Goal: Information Seeking & Learning: Check status

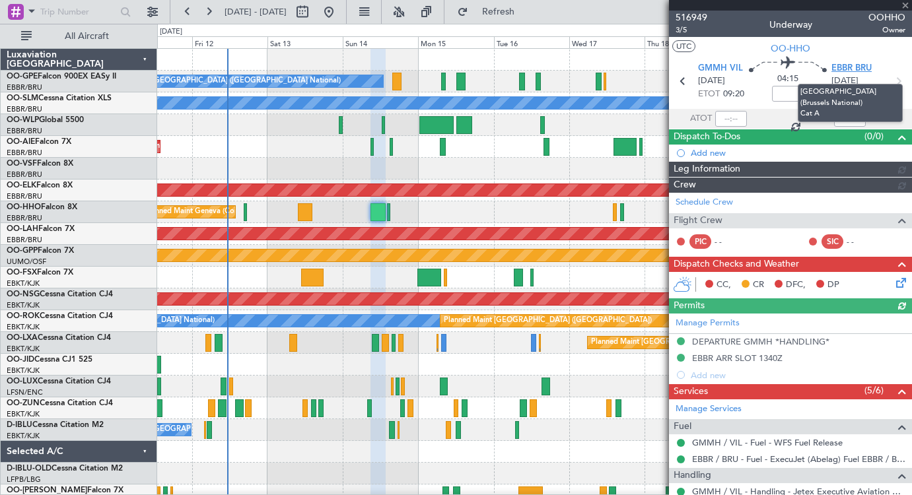
click at [851, 67] on span "EBBR BRU" at bounding box center [851, 68] width 40 height 13
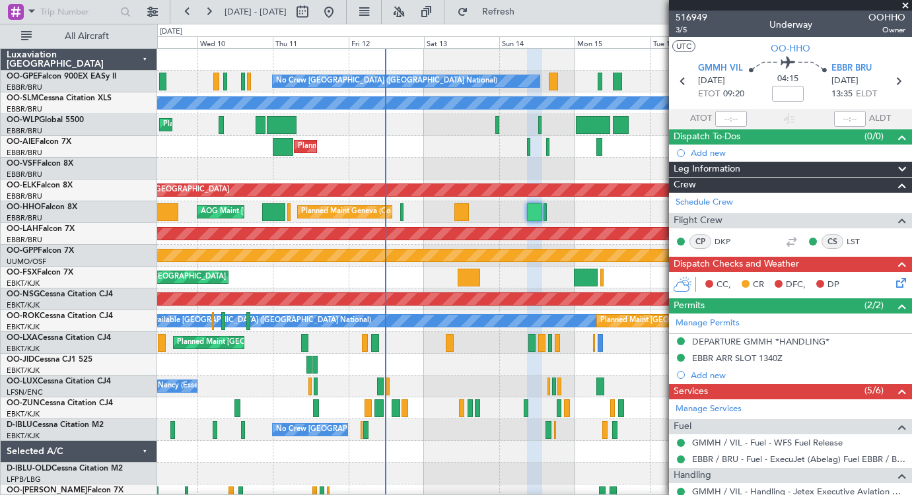
click at [421, 163] on div "No Crew [GEOGRAPHIC_DATA] ([GEOGRAPHIC_DATA] National) Planned Maint [GEOGRAPHI…" at bounding box center [534, 310] width 754 height 523
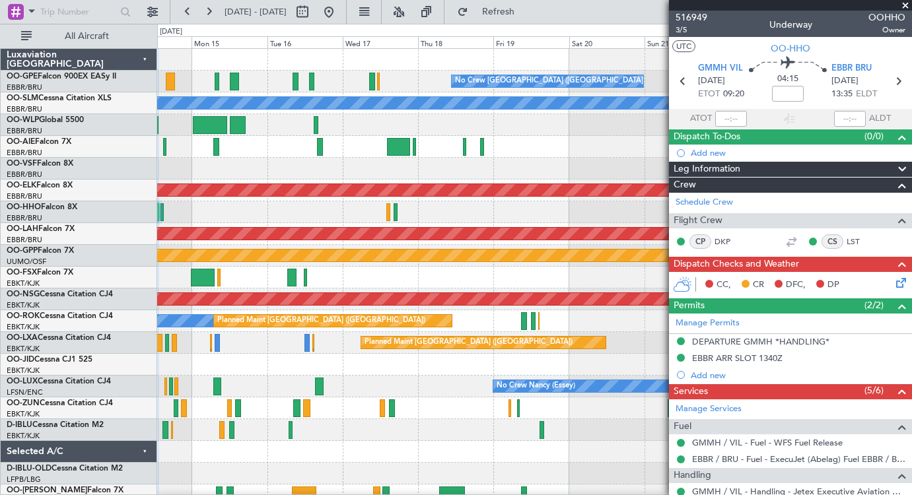
click at [90, 153] on div "No Crew [GEOGRAPHIC_DATA] ([GEOGRAPHIC_DATA] National) Planned Maint [GEOGRAPHI…" at bounding box center [456, 260] width 912 height 472
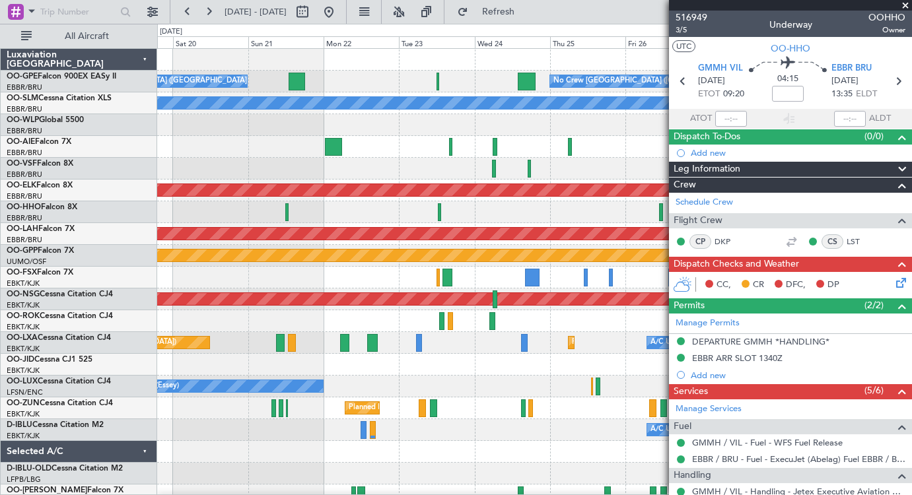
scroll to position [76, 0]
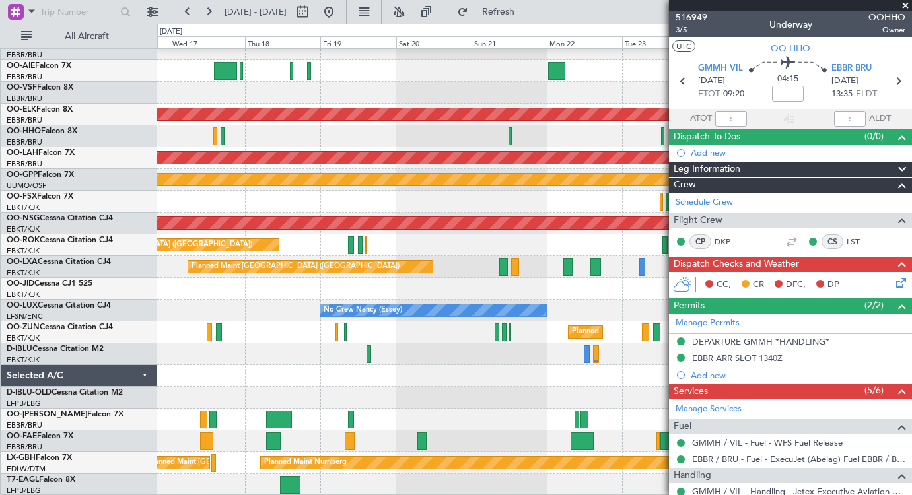
click at [460, 83] on div at bounding box center [534, 93] width 754 height 22
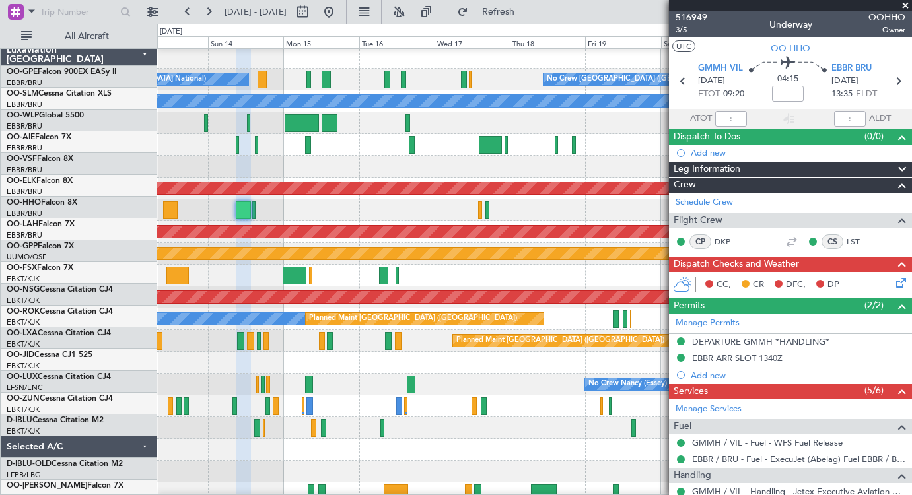
scroll to position [0, 0]
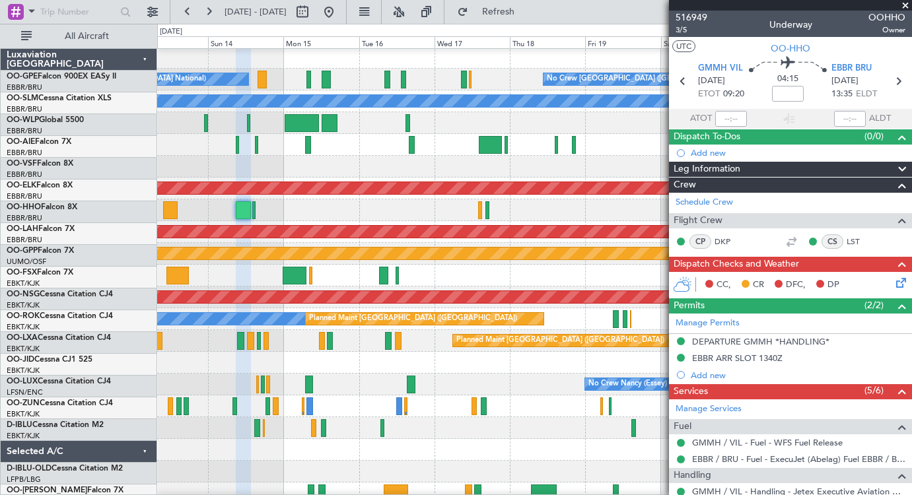
click at [386, 217] on div "Planned Maint Geneva (Cointrin)" at bounding box center [534, 210] width 754 height 22
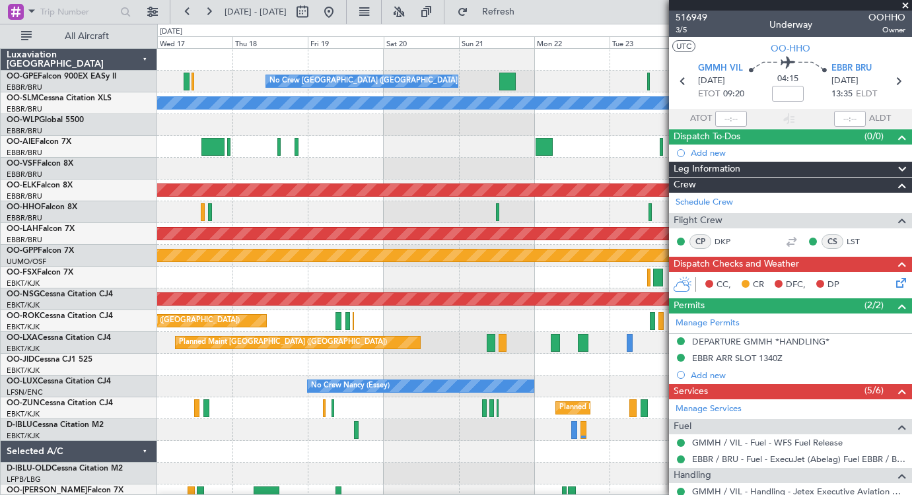
click at [310, 219] on div at bounding box center [534, 212] width 754 height 22
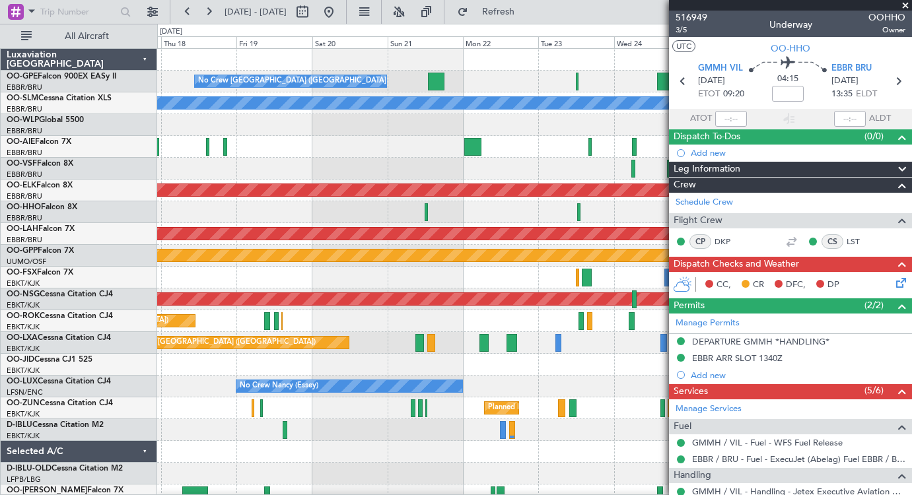
click at [433, 218] on div at bounding box center [534, 212] width 754 height 22
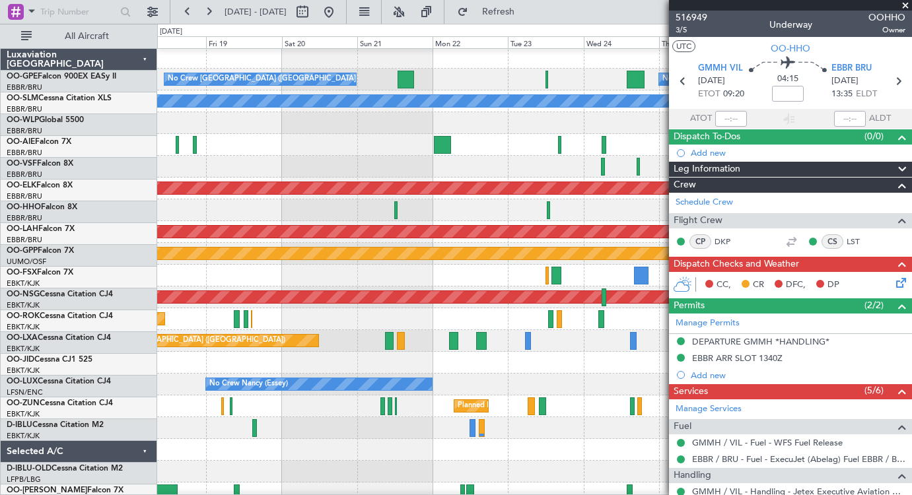
click at [803, 287] on fb-app "[DATE] - [DATE] Refresh Quick Links All Aircraft No Crew [GEOGRAPHIC_DATA] (Bru…" at bounding box center [456, 252] width 912 height 485
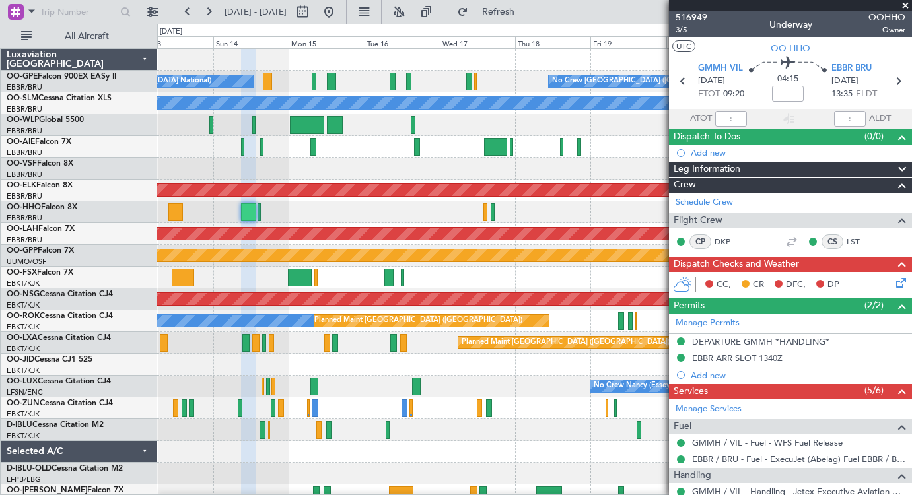
click at [277, 280] on div at bounding box center [534, 278] width 754 height 22
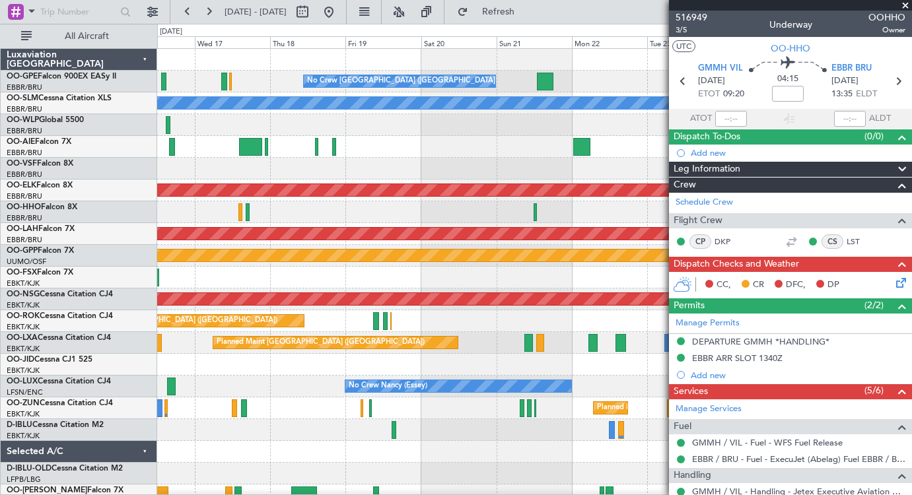
click at [332, 286] on div at bounding box center [534, 278] width 754 height 22
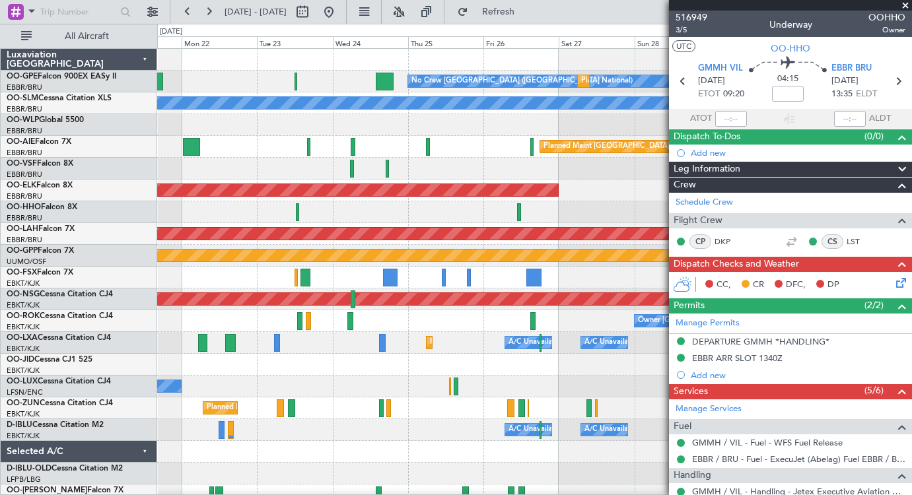
scroll to position [8, 0]
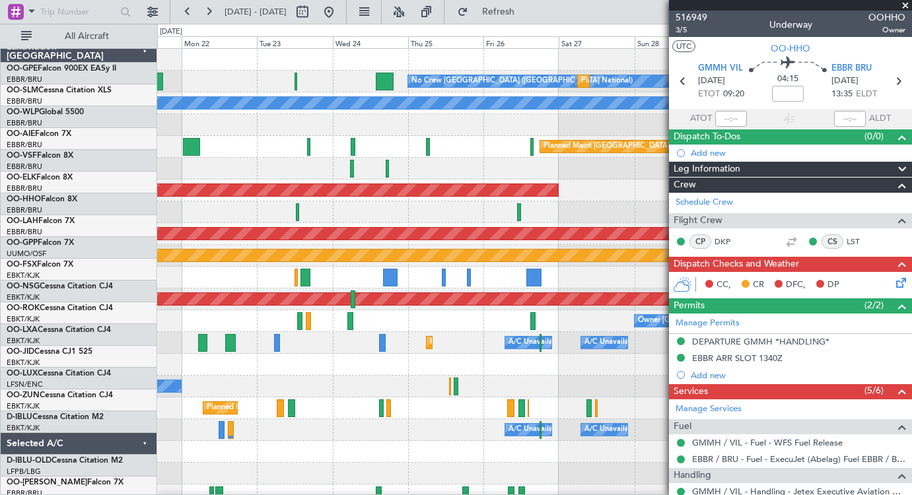
click at [427, 149] on div "Planned Maint [GEOGRAPHIC_DATA] ([GEOGRAPHIC_DATA])" at bounding box center [534, 147] width 754 height 22
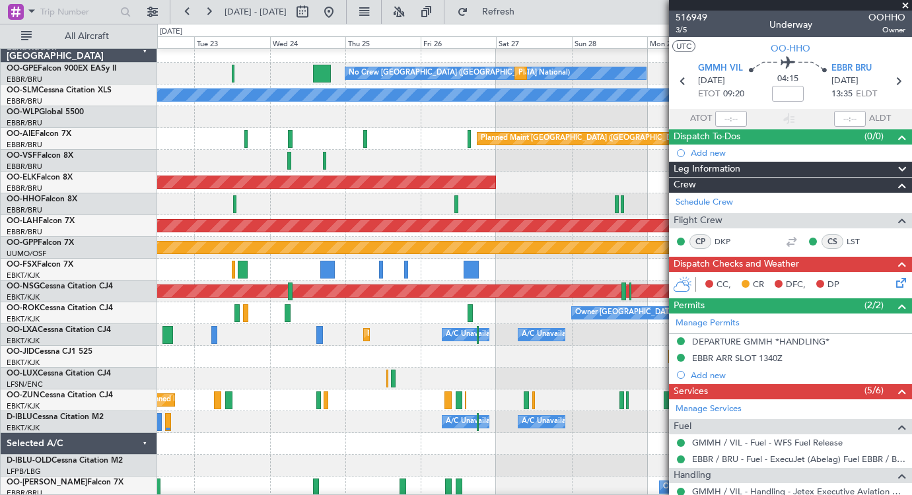
scroll to position [0, 0]
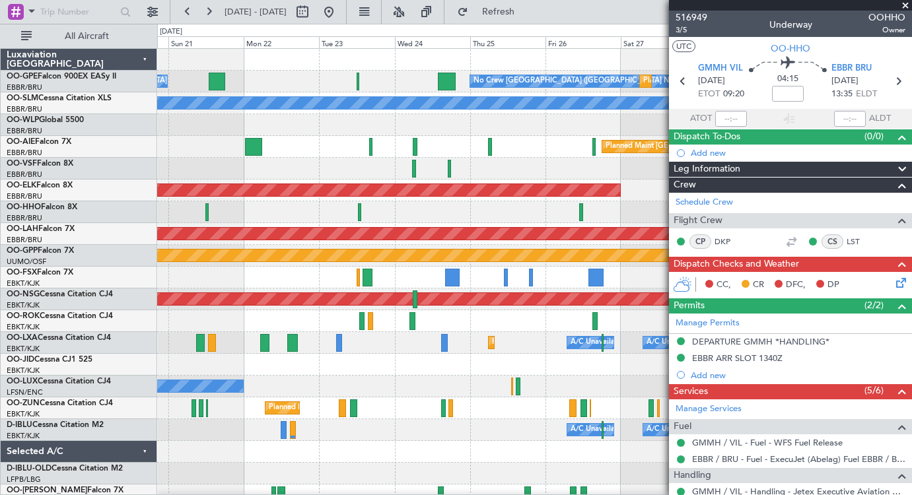
click at [450, 230] on div "No Crew [GEOGRAPHIC_DATA] ([GEOGRAPHIC_DATA] National) Planned Maint [GEOGRAPHI…" at bounding box center [534, 310] width 754 height 523
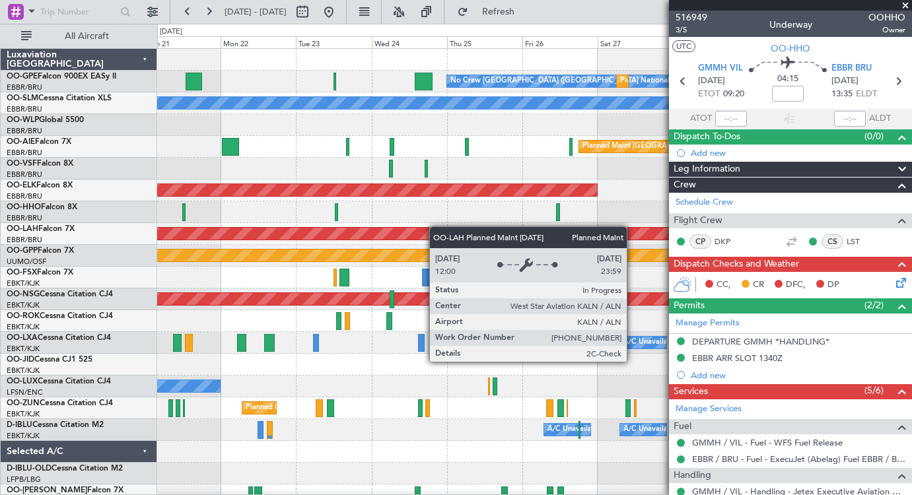
click at [426, 227] on div "No Crew [GEOGRAPHIC_DATA] ([GEOGRAPHIC_DATA] National) Planned Maint [GEOGRAPHI…" at bounding box center [534, 310] width 754 height 523
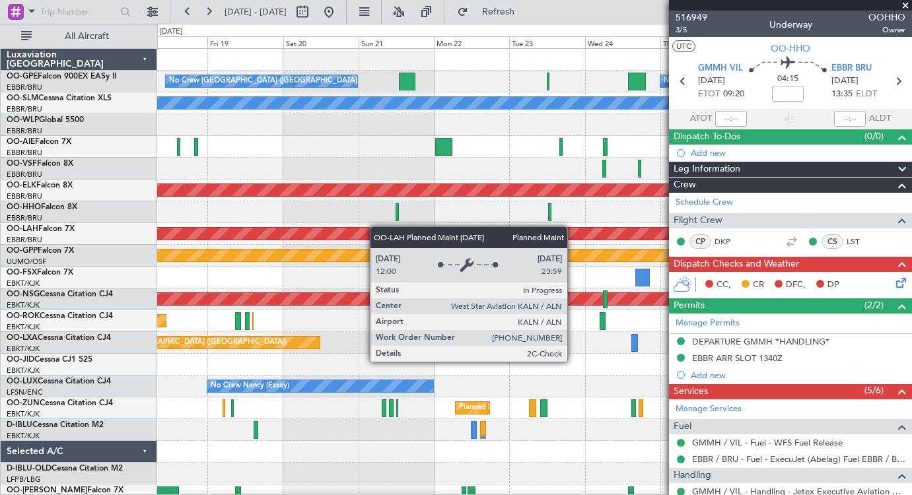
click at [431, 226] on div "No Crew [GEOGRAPHIC_DATA] ([GEOGRAPHIC_DATA] National) Planned Maint [GEOGRAPHI…" at bounding box center [534, 310] width 754 height 523
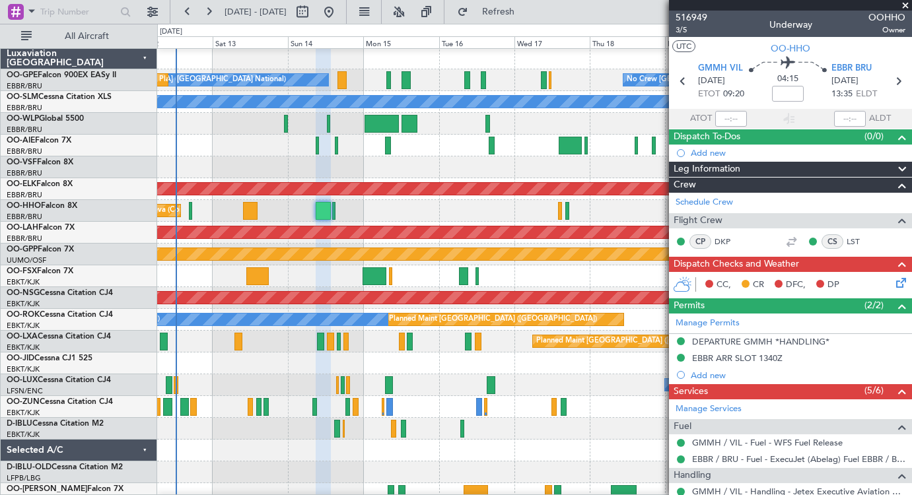
scroll to position [2, 0]
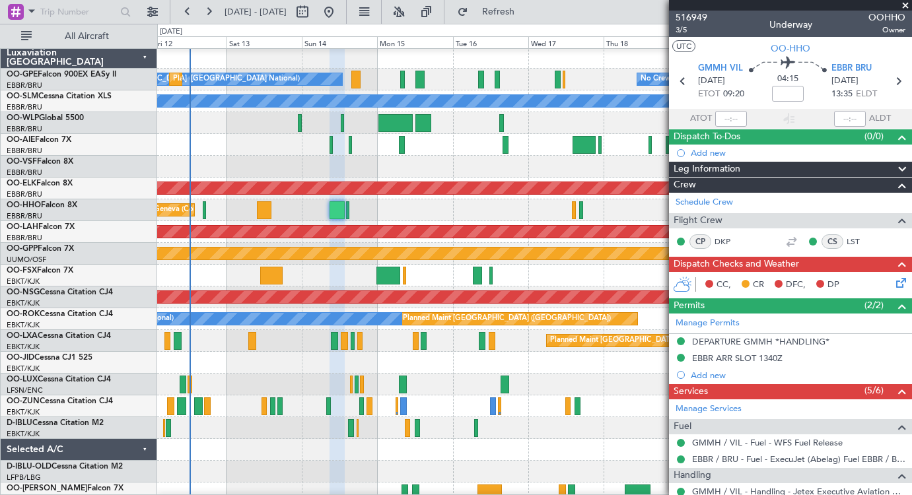
click at [404, 210] on div "Planned Maint Geneva (Cointrin) AOG Maint [US_STATE] ([GEOGRAPHIC_DATA])" at bounding box center [534, 210] width 754 height 22
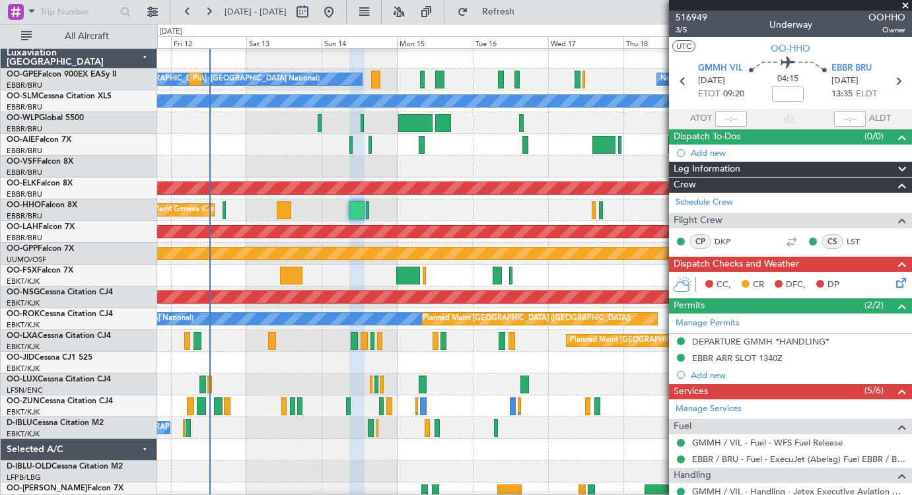
click at [247, 265] on div "Planned Maint Kortrijk-[GEOGRAPHIC_DATA]" at bounding box center [534, 276] width 754 height 22
click at [247, 267] on div "Planned Maint Kortrijk-[GEOGRAPHIC_DATA]" at bounding box center [534, 276] width 754 height 22
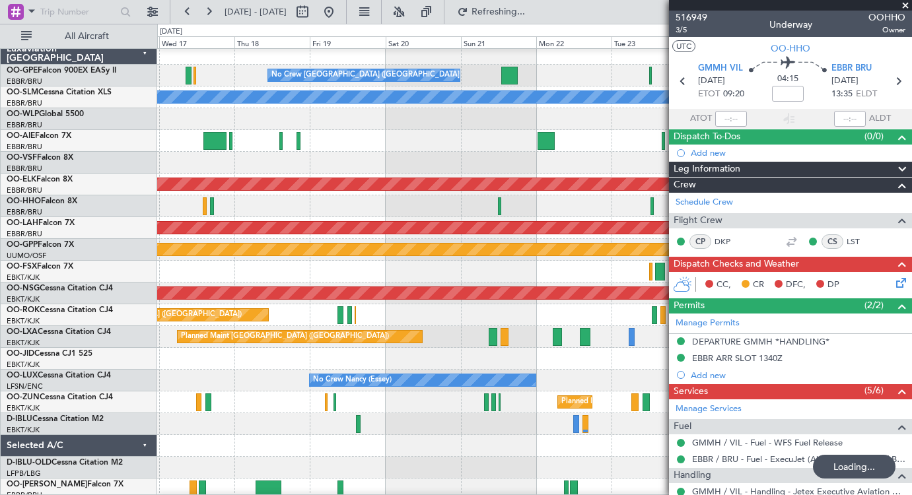
scroll to position [0, 0]
